Goal: Task Accomplishment & Management: Use online tool/utility

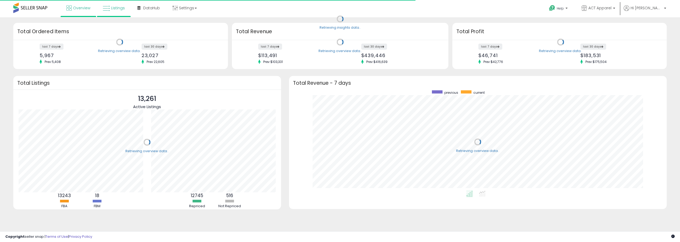
scroll to position [100, 367]
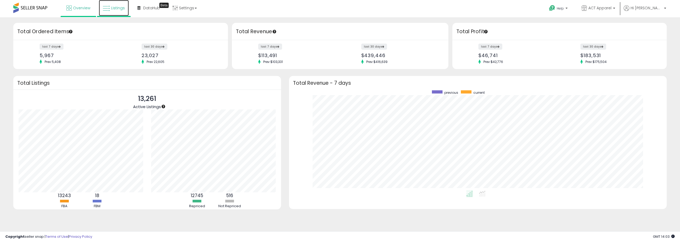
click at [110, 10] on link "Listings" at bounding box center [114, 8] width 30 height 16
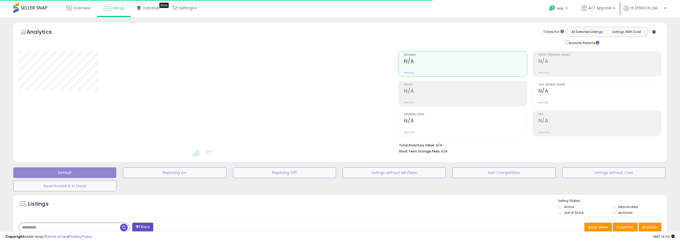
type input "****"
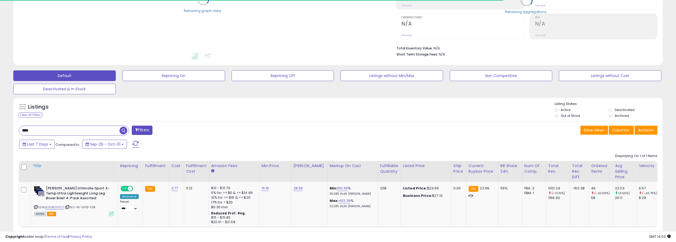
scroll to position [106, 0]
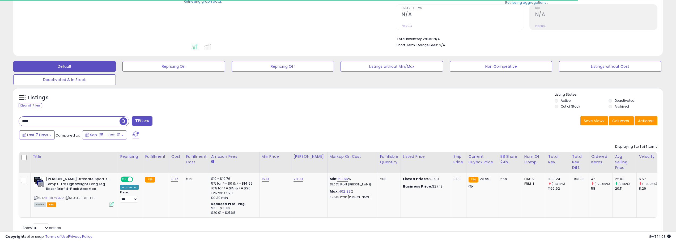
click at [33, 126] on div "****" at bounding box center [74, 121] width 110 height 10
click at [36, 121] on input "****" at bounding box center [101, 121] width 164 height 9
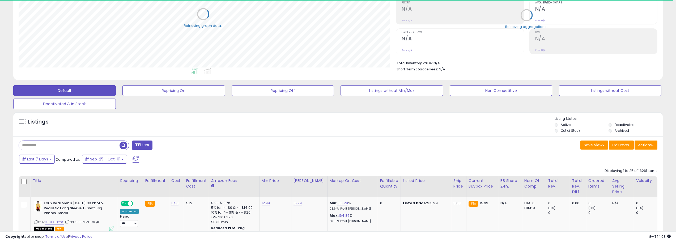
scroll to position [265384, 265116]
click at [646, 145] on button "Actions" at bounding box center [645, 144] width 23 height 9
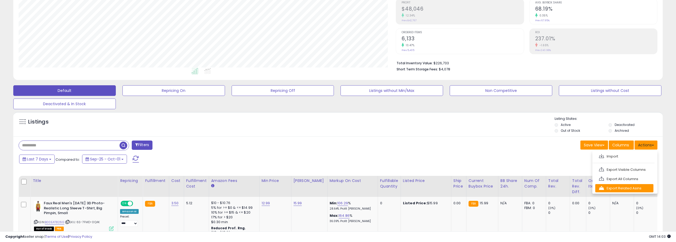
scroll to position [109, 377]
click at [616, 179] on link "Export All Columns" at bounding box center [624, 179] width 58 height 8
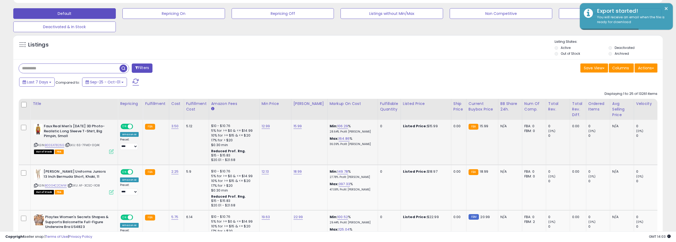
scroll to position [162, 0]
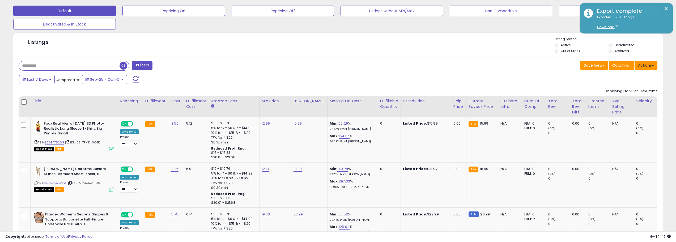
click at [655, 65] on button "Actions" at bounding box center [645, 65] width 23 height 9
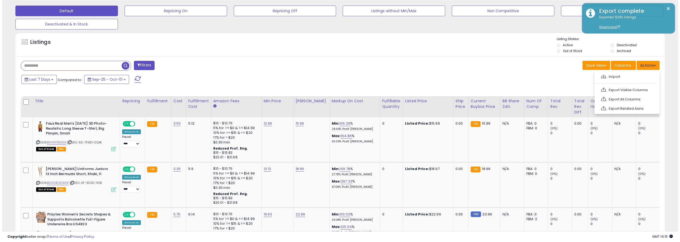
scroll to position [55, 0]
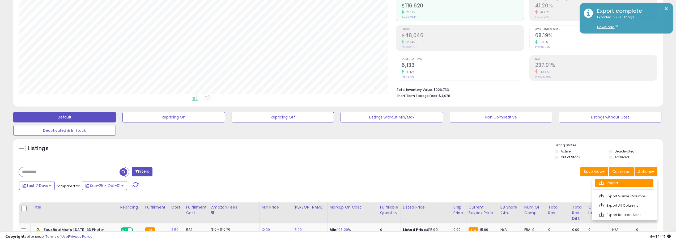
click at [612, 182] on link "Import" at bounding box center [624, 183] width 58 height 8
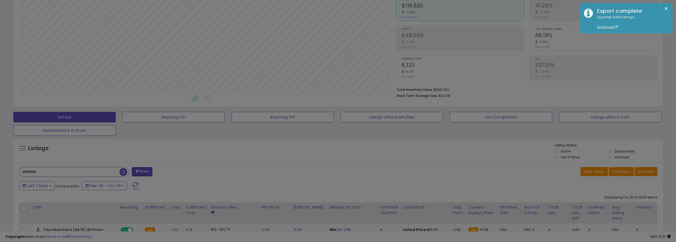
scroll to position [109, 379]
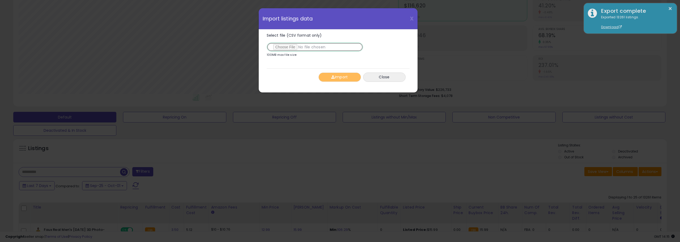
click at [286, 46] on input "Select file (CSV format only)" at bounding box center [315, 46] width 96 height 9
type input "**********"
click at [344, 75] on button "Import" at bounding box center [339, 76] width 42 height 9
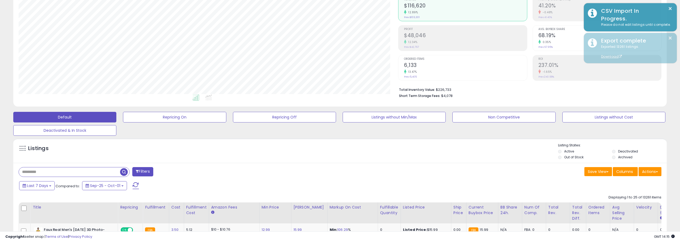
scroll to position [265384, 265116]
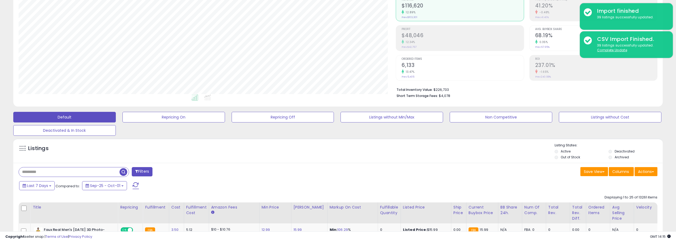
click at [121, 170] on span "button" at bounding box center [123, 172] width 8 height 8
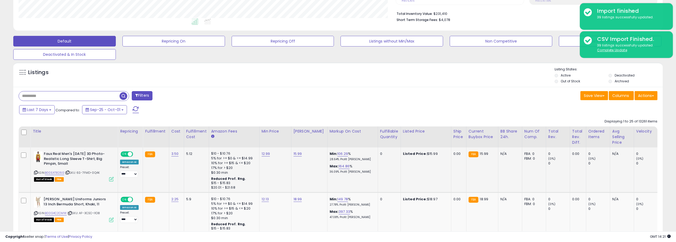
scroll to position [0, 0]
